Goal: Task Accomplishment & Management: Manage account settings

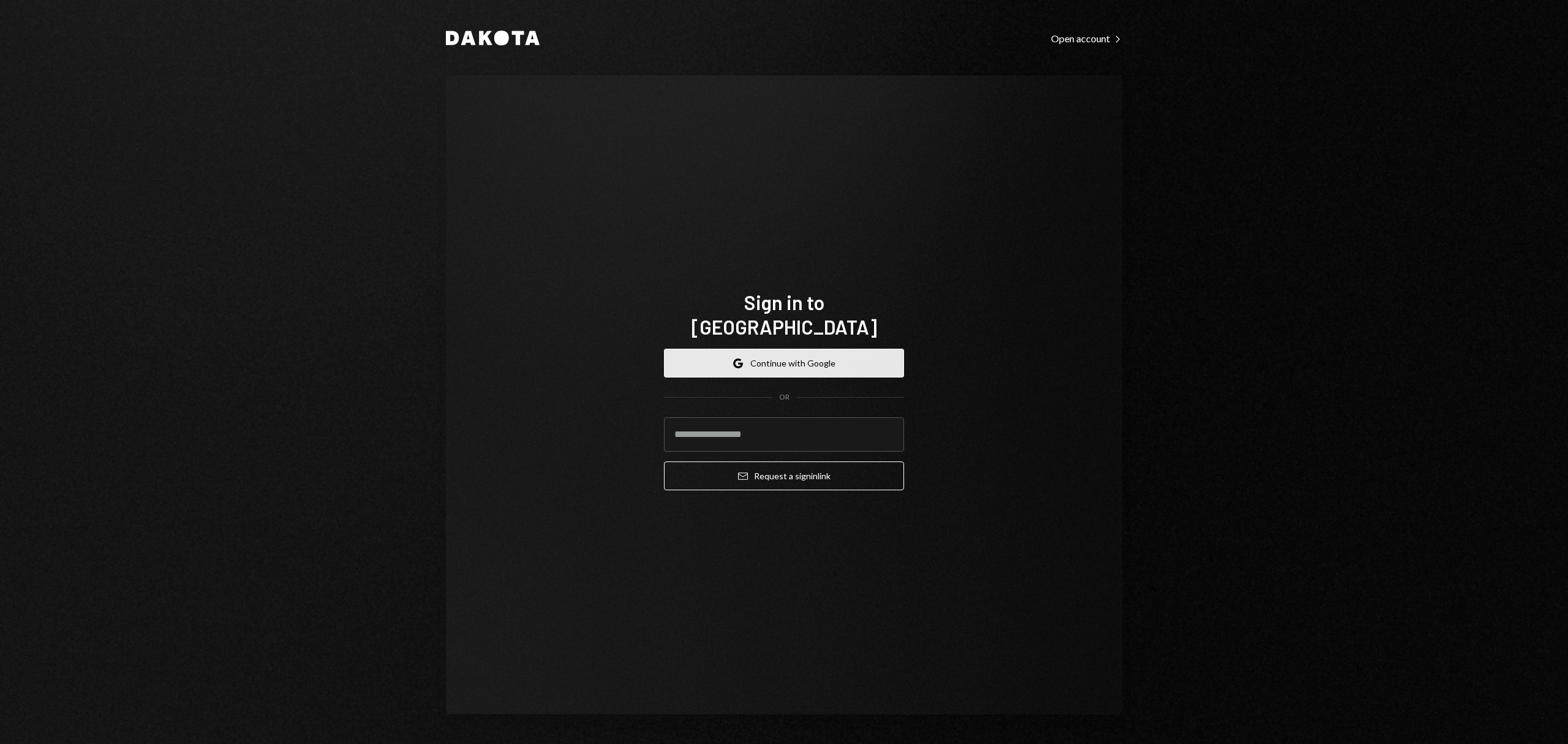
click at [889, 353] on button "Google Continue with Google" at bounding box center [784, 363] width 240 height 29
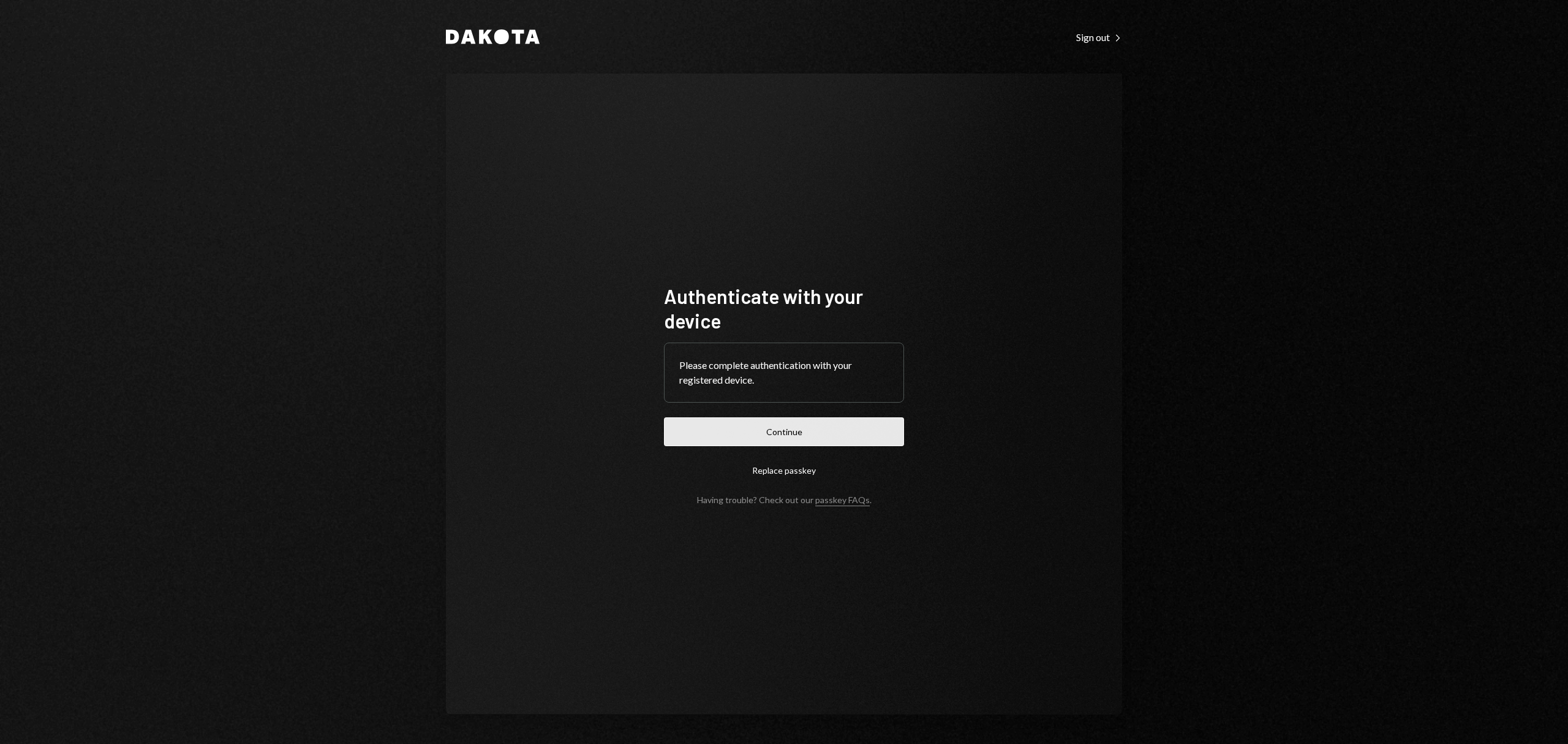
click at [818, 435] on button "Continue" at bounding box center [784, 432] width 240 height 29
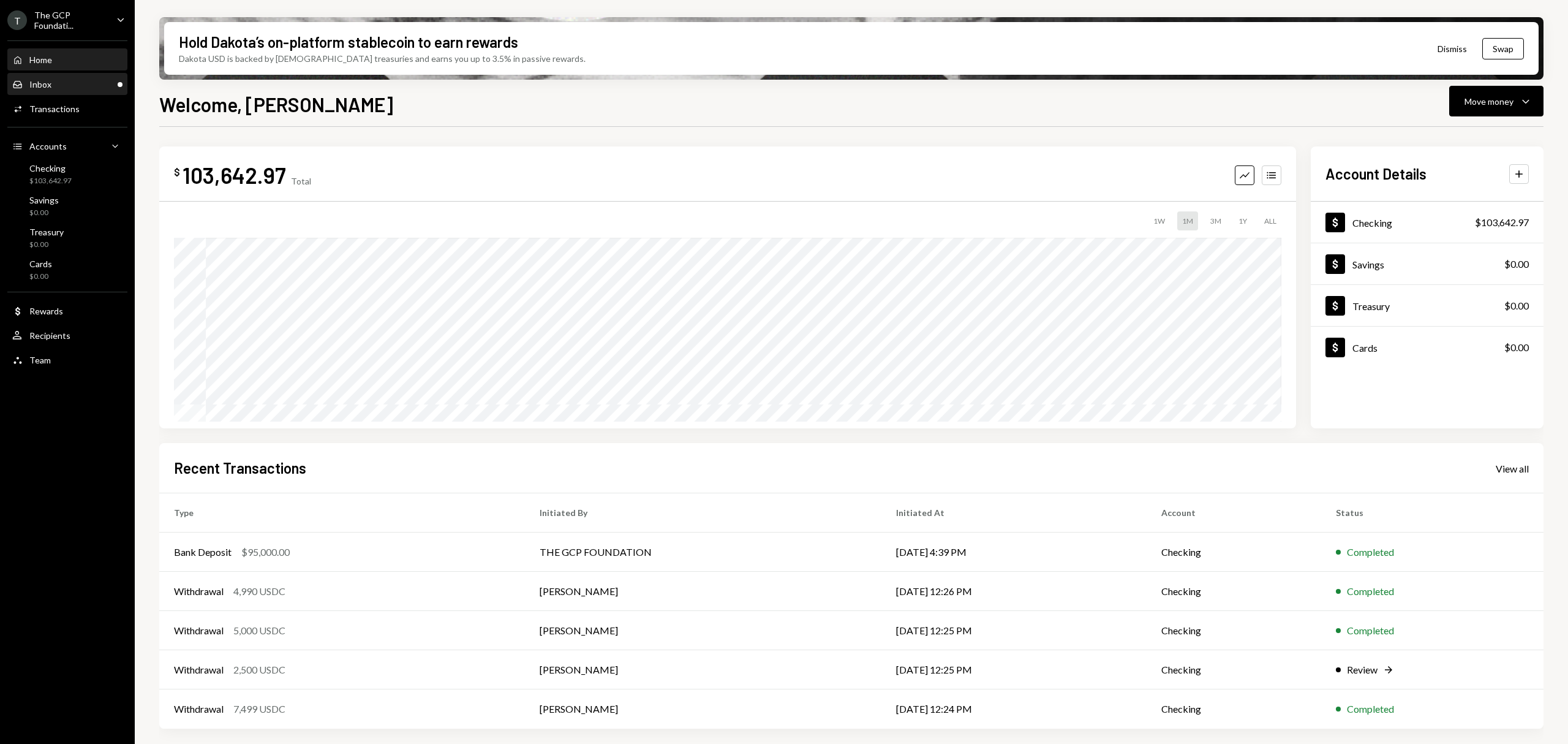
click at [92, 83] on div "Inbox Inbox" at bounding box center [67, 84] width 111 height 11
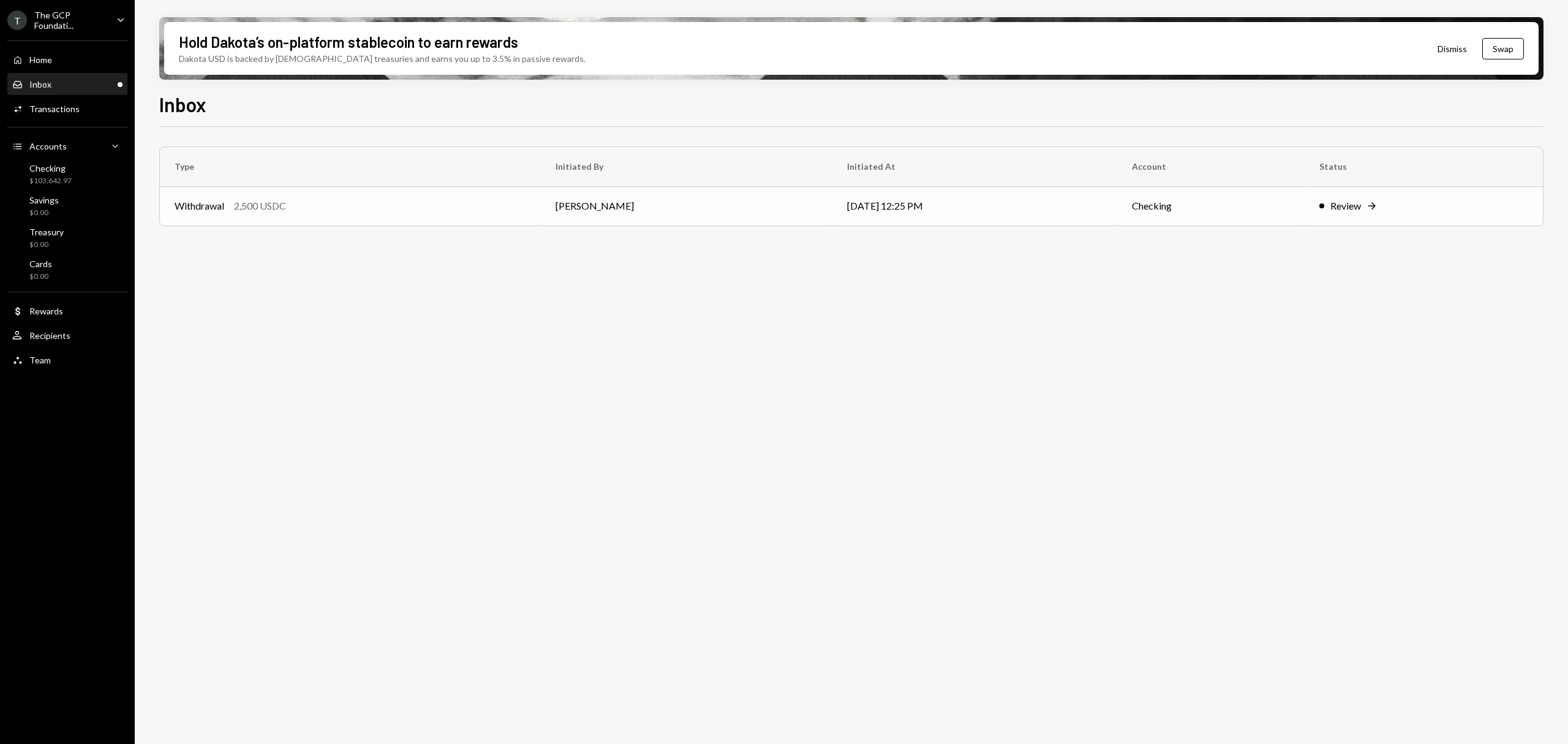
click at [963, 196] on td "[DATE] 12:25 PM" at bounding box center [974, 206] width 284 height 39
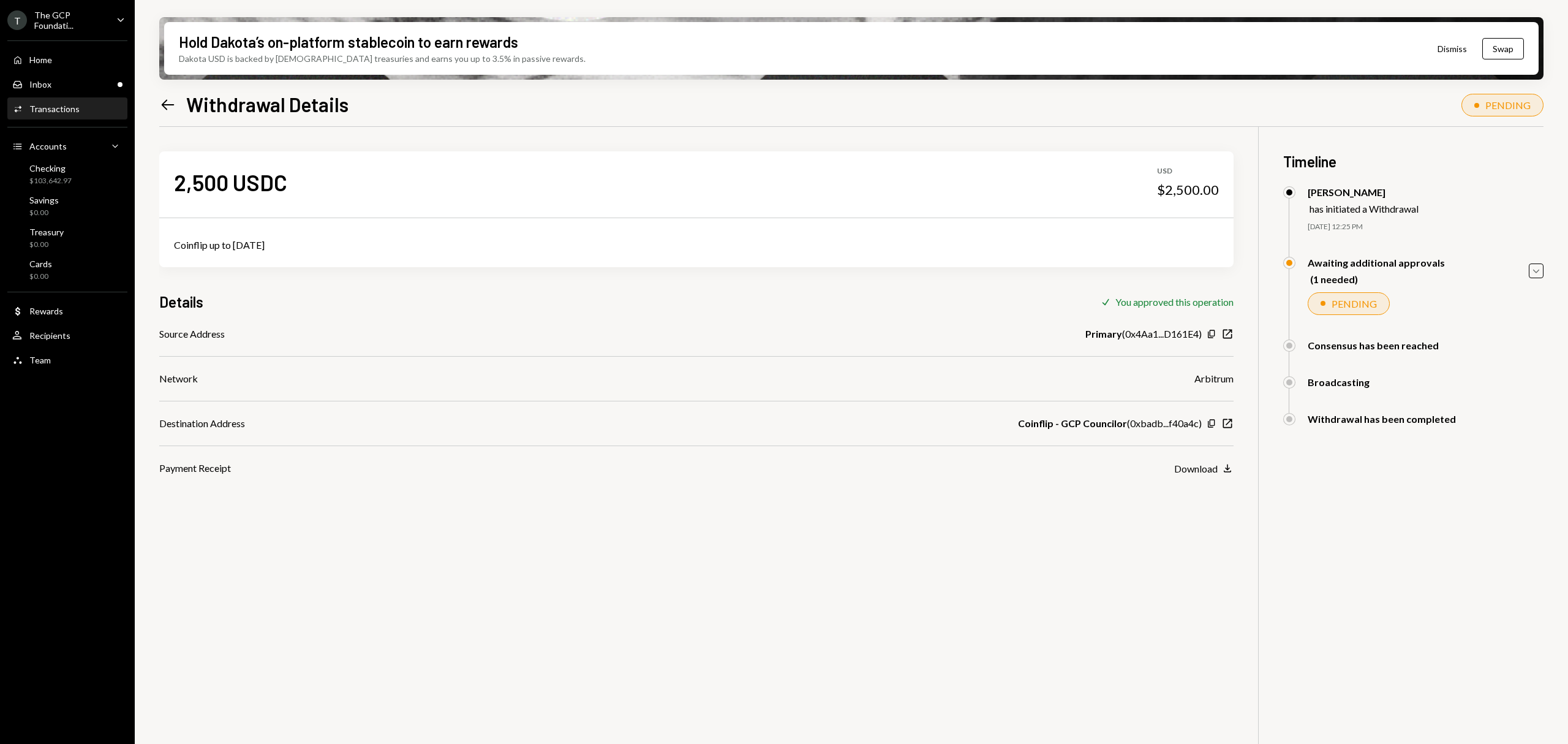
click at [89, 12] on div "The GCP Foundati..." at bounding box center [70, 20] width 72 height 21
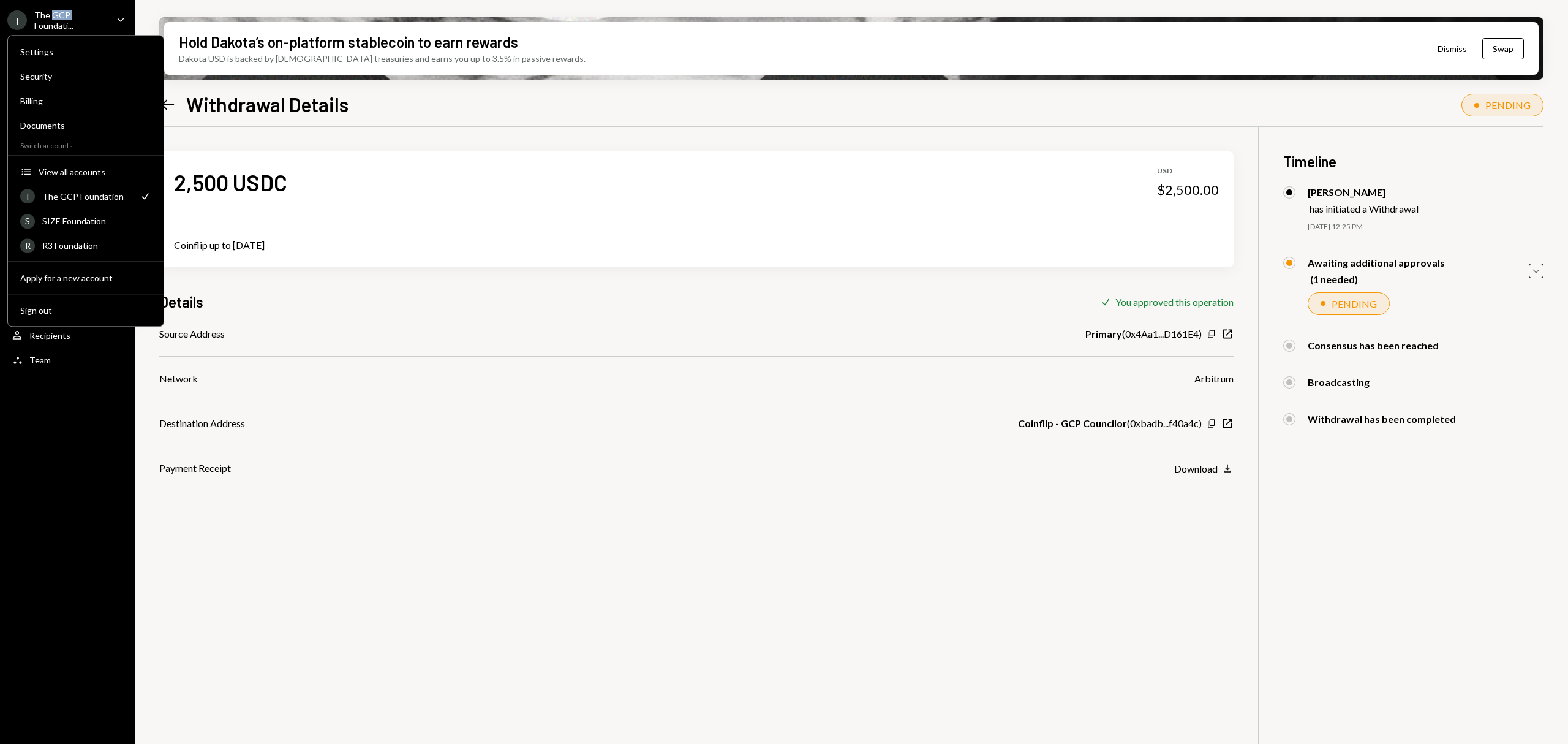
click at [89, 12] on div "The GCP Foundati..." at bounding box center [70, 20] width 72 height 21
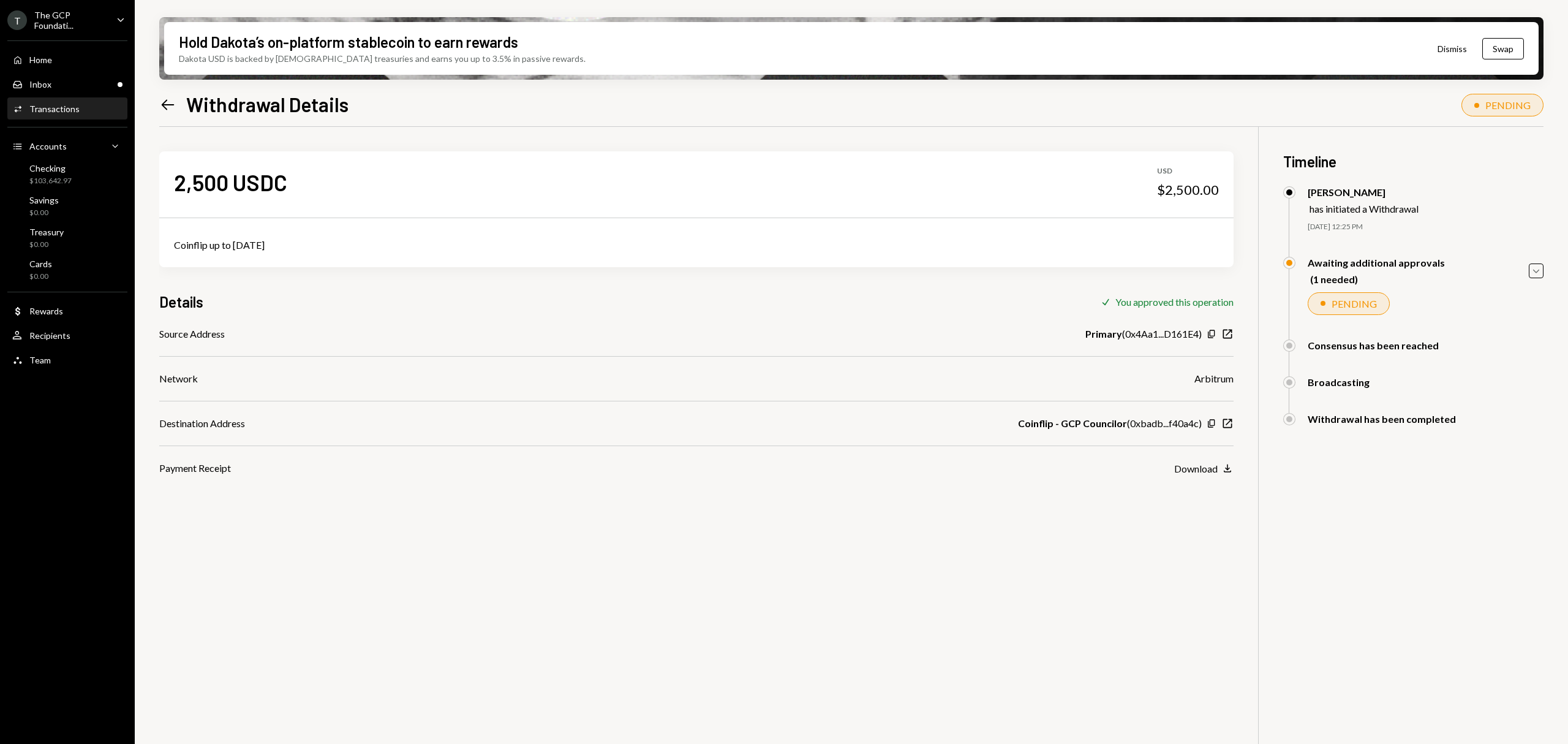
click at [114, 8] on ul "T The GCP Foundati... Caret Down Home Home Inbox Inbox Activities Transactions …" at bounding box center [67, 186] width 135 height 373
click at [122, 13] on icon "Caret Down" at bounding box center [121, 20] width 14 height 14
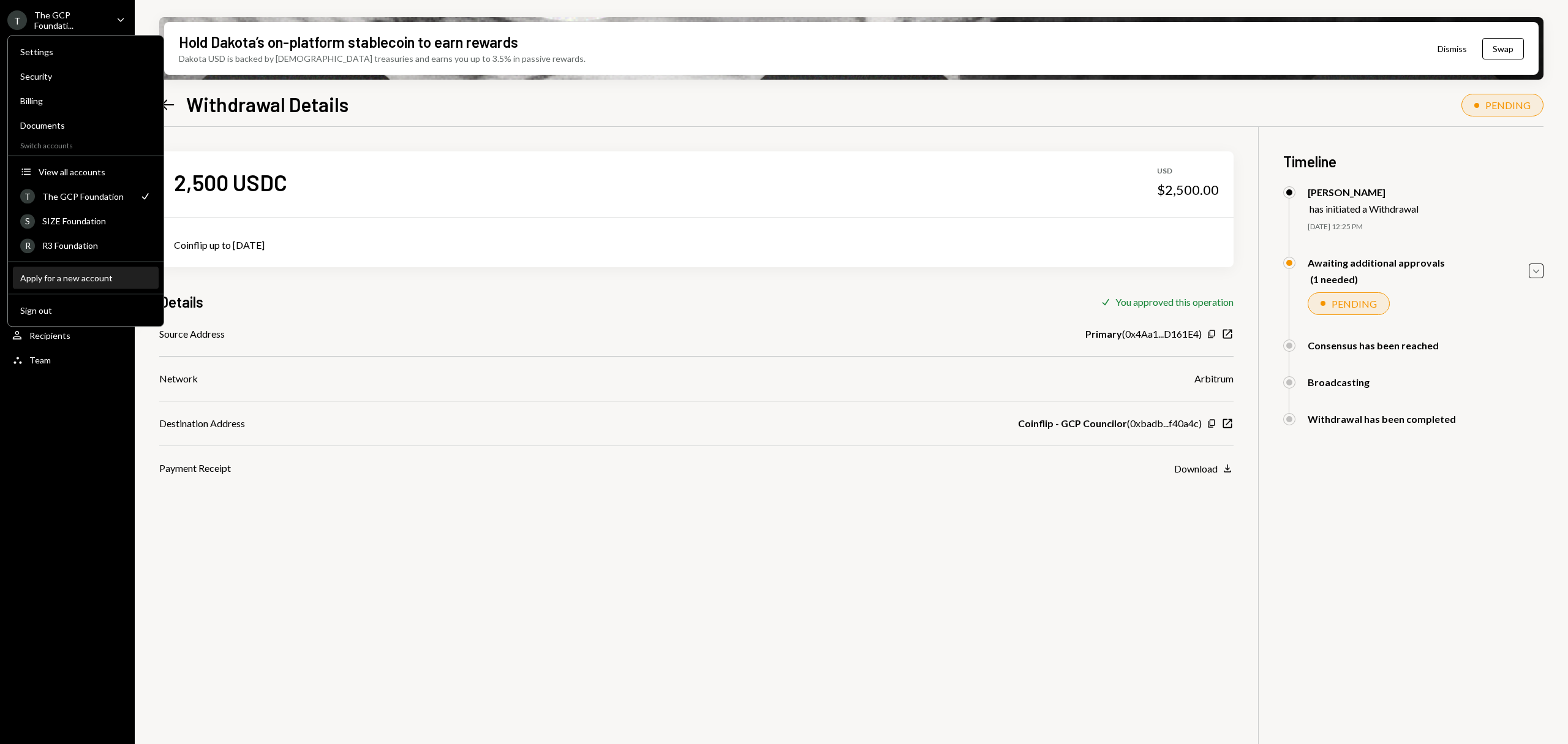
click at [113, 274] on div "Apply for a new account" at bounding box center [86, 278] width 131 height 10
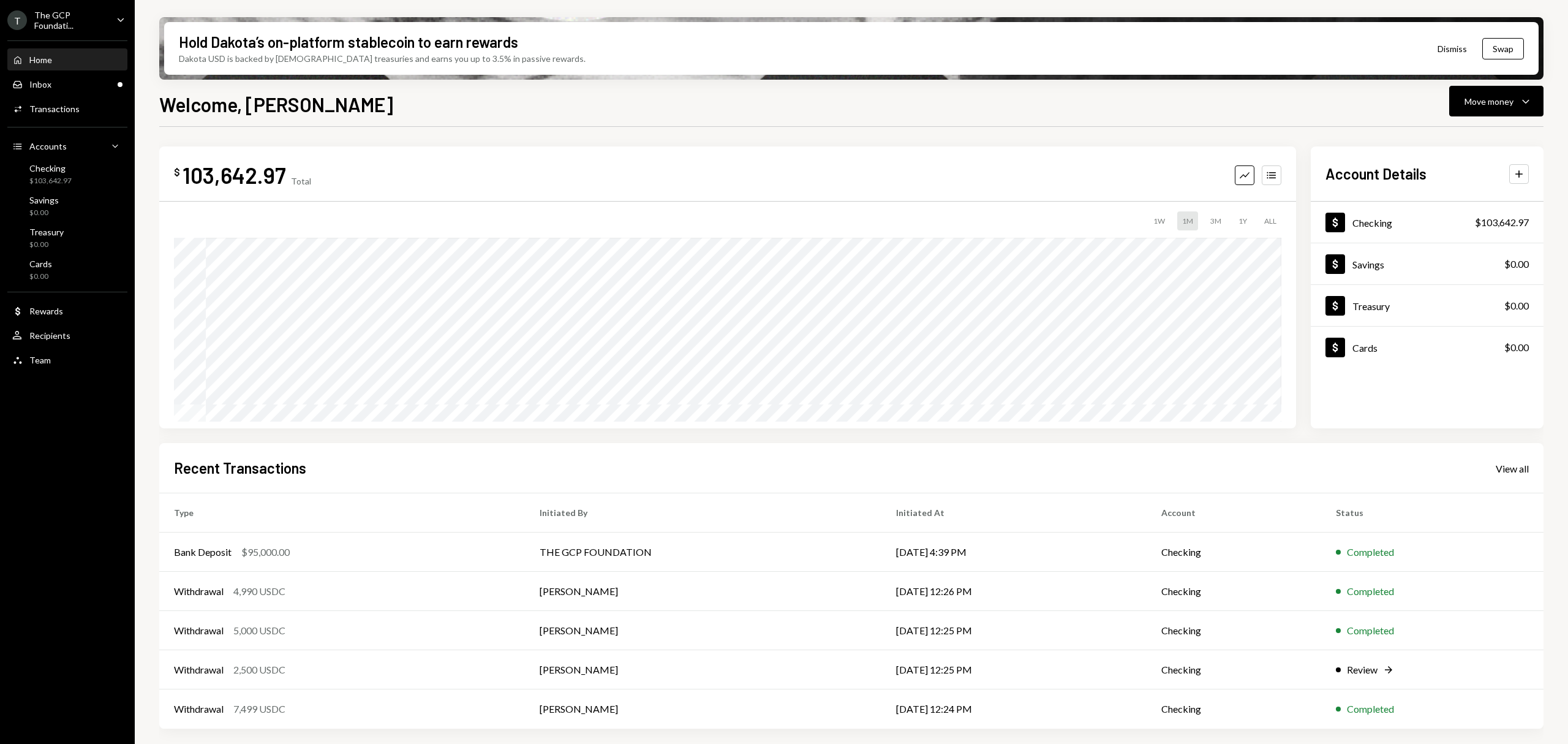
click at [118, 17] on icon "Caret Down" at bounding box center [121, 20] width 14 height 14
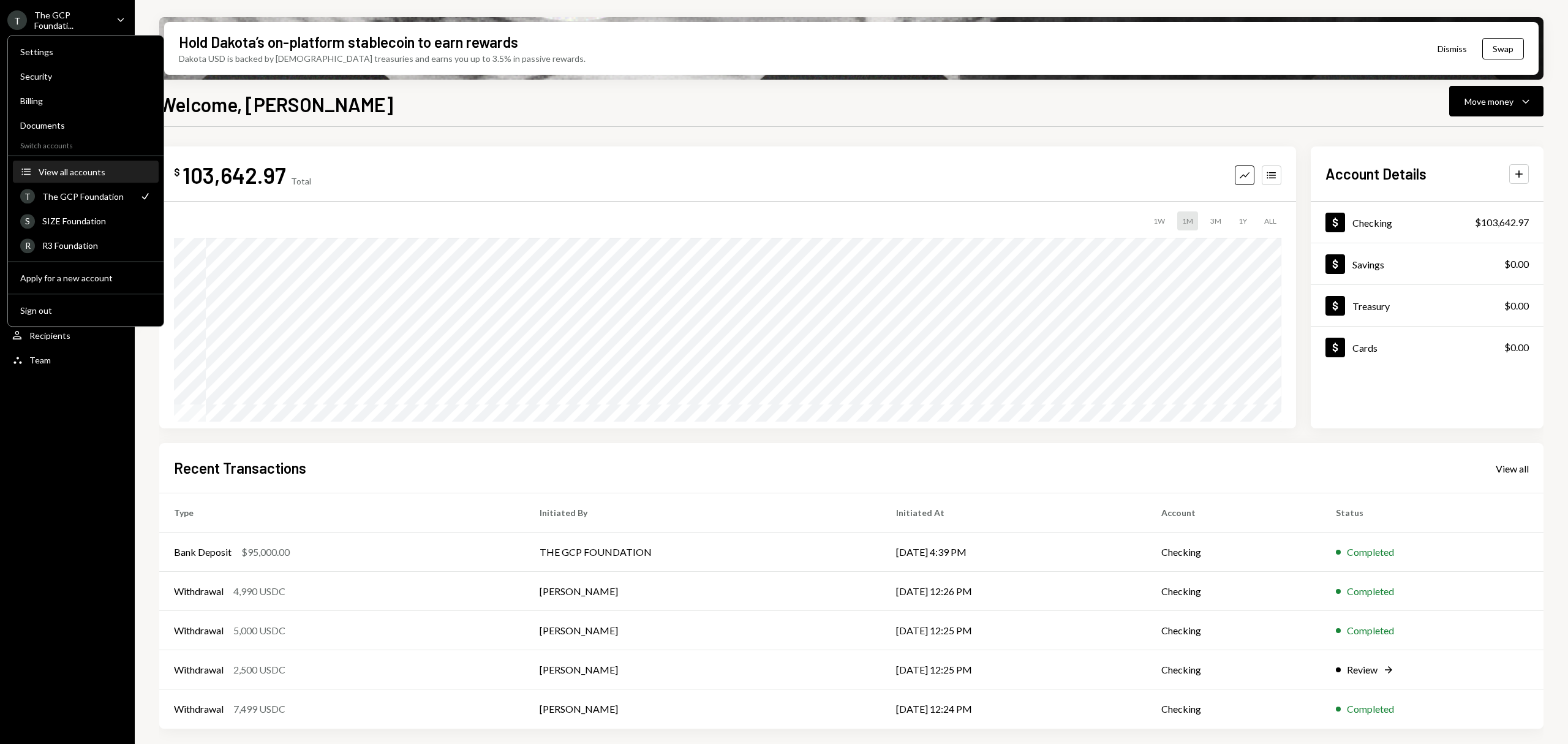
click at [105, 165] on button "Accounts View all accounts" at bounding box center [86, 172] width 146 height 22
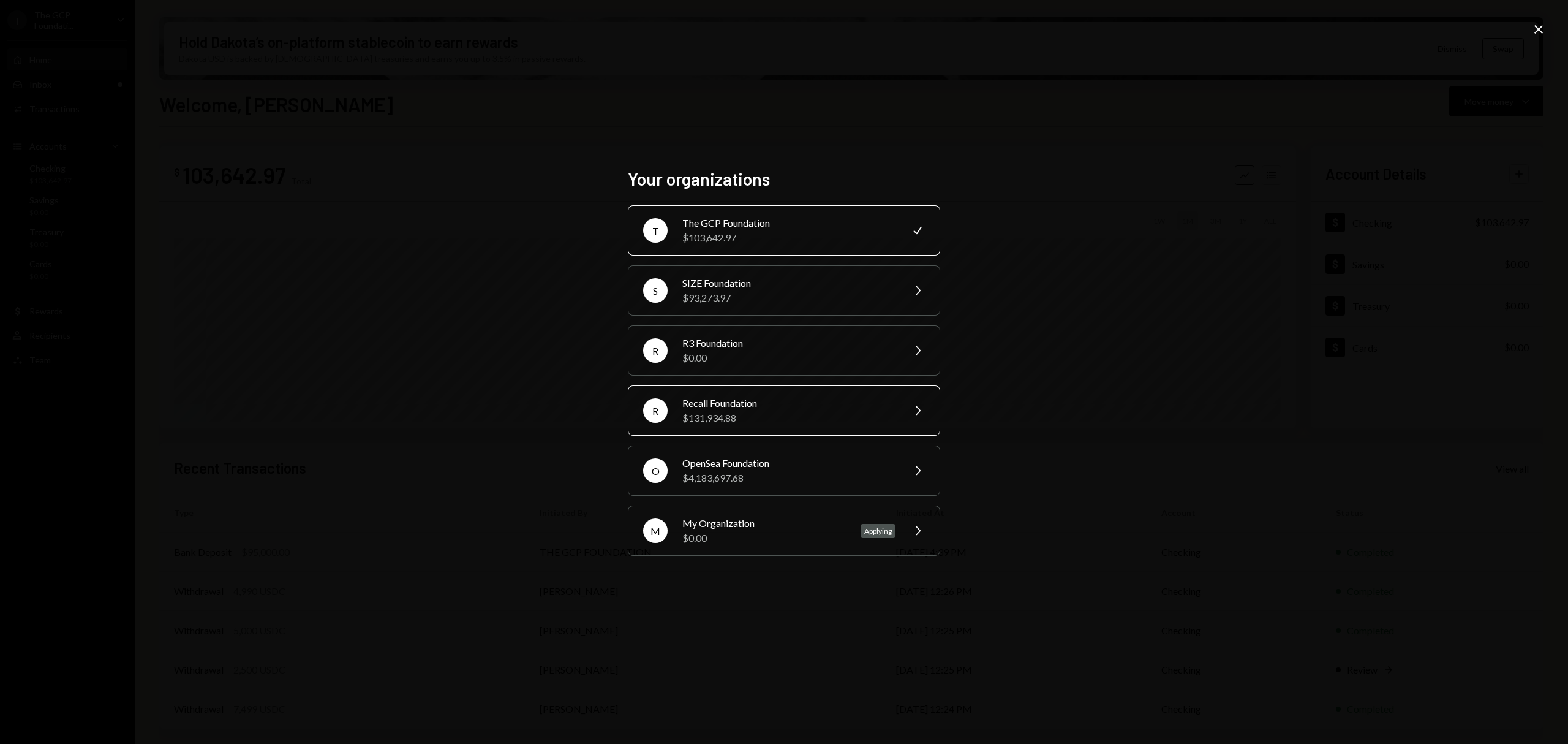
click at [748, 413] on div "$131,934.88" at bounding box center [788, 417] width 213 height 15
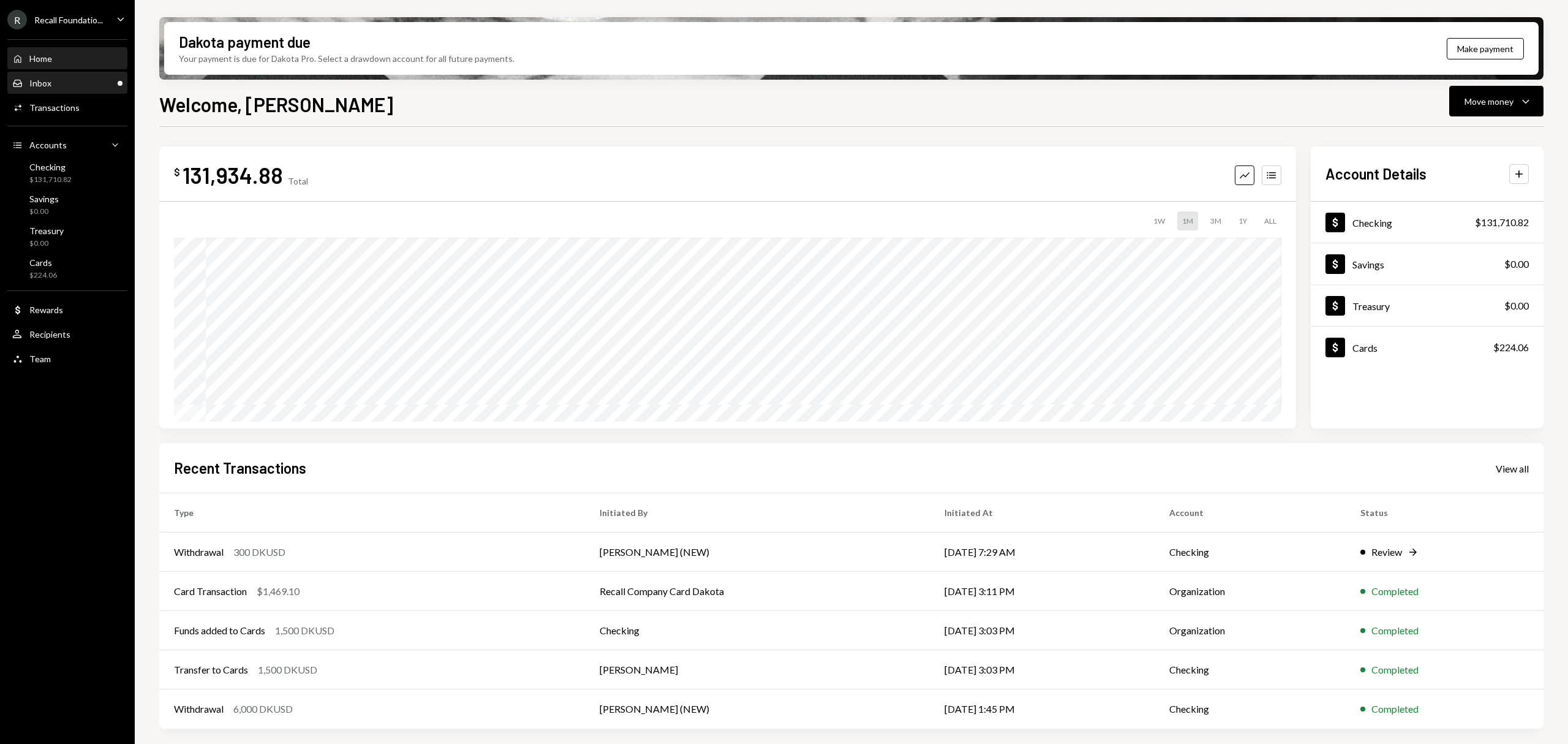
click at [93, 85] on div "Inbox Inbox" at bounding box center [67, 83] width 111 height 11
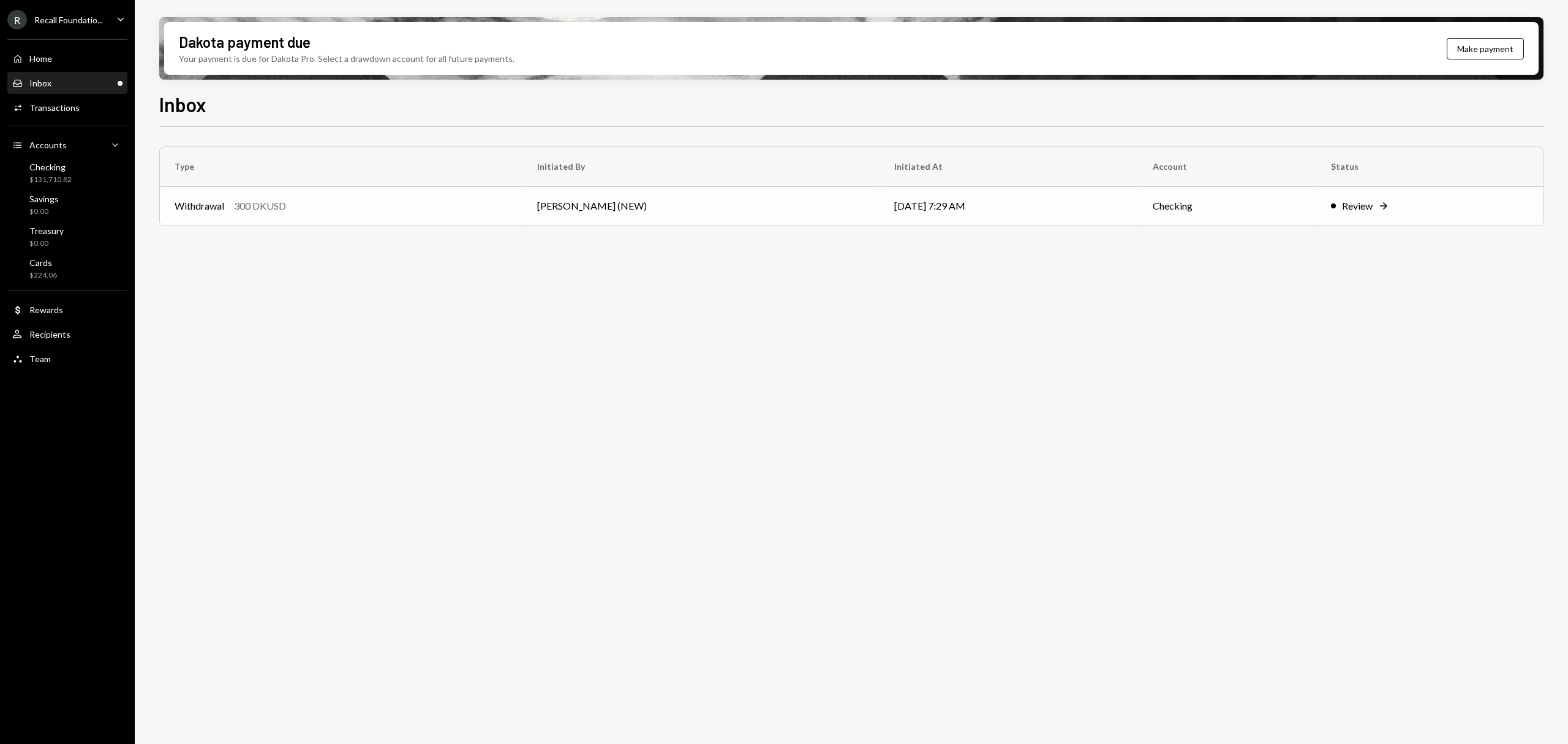
click at [1326, 207] on td "Review Right Arrow" at bounding box center [1429, 206] width 226 height 39
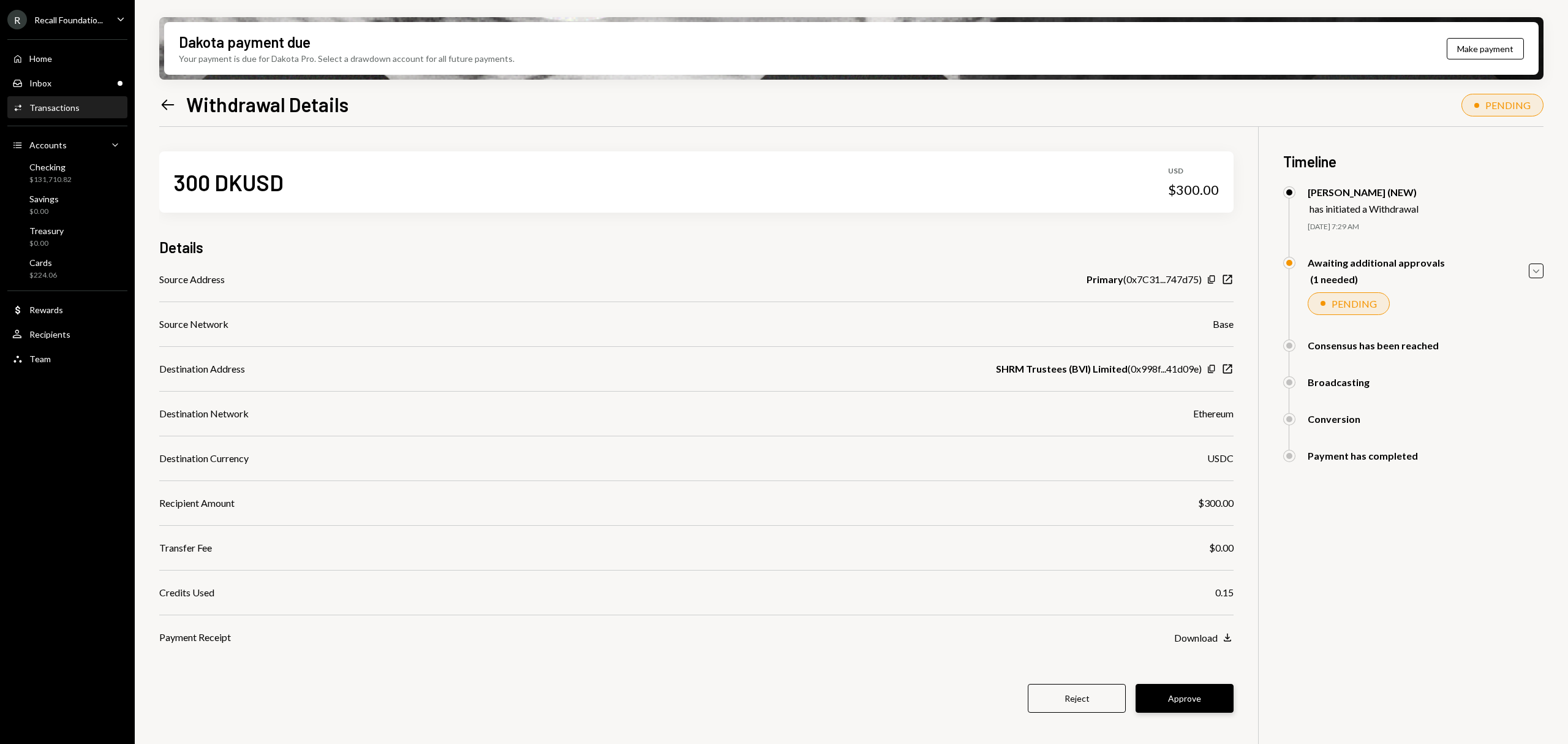
click at [1204, 701] on button "Approve" at bounding box center [1184, 699] width 98 height 29
